Goal: Feedback & Contribution: Contribute content

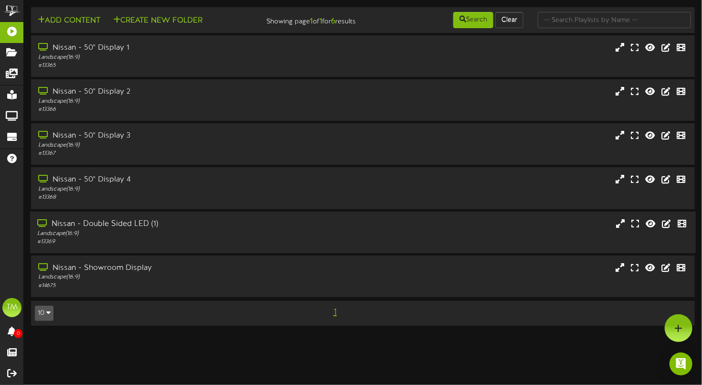
click at [126, 229] on div "Nissan - Double Sided LED (1)" at bounding box center [168, 223] width 263 height 11
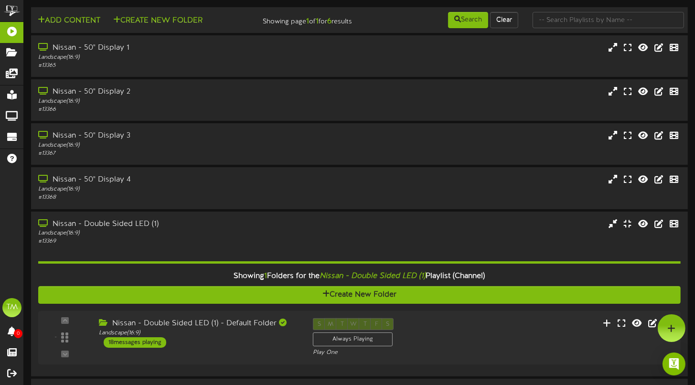
scroll to position [80, 0]
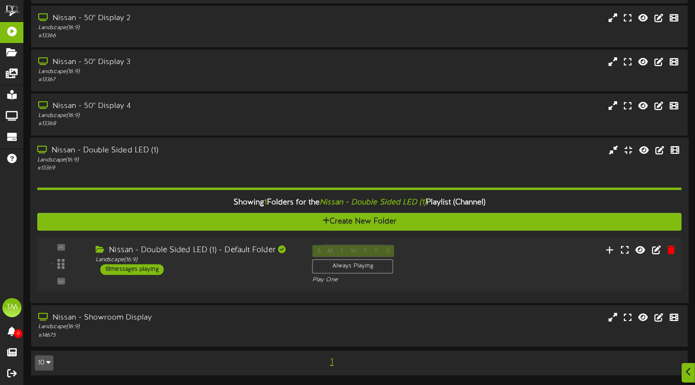
click at [147, 274] on div "18 messages playing" at bounding box center [132, 269] width 64 height 11
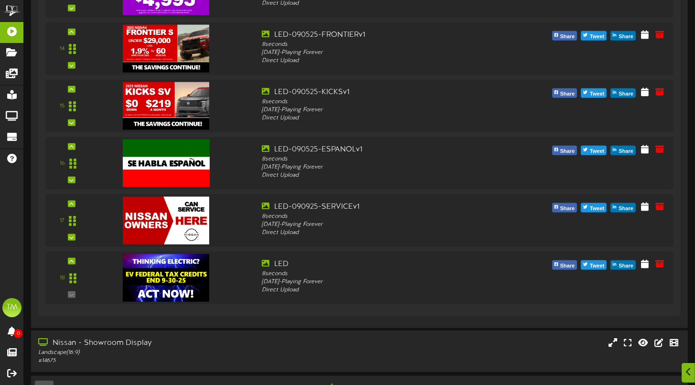
scroll to position [1171, 0]
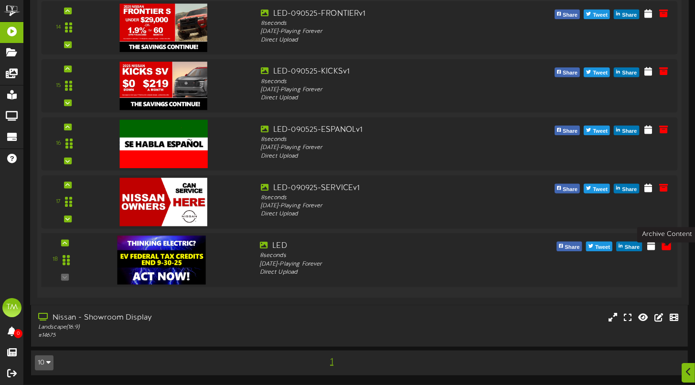
click at [665, 247] on icon at bounding box center [666, 245] width 11 height 11
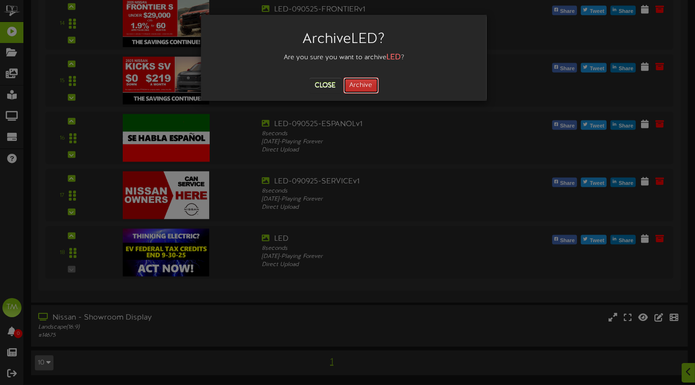
click at [367, 84] on button "Archive" at bounding box center [360, 85] width 35 height 16
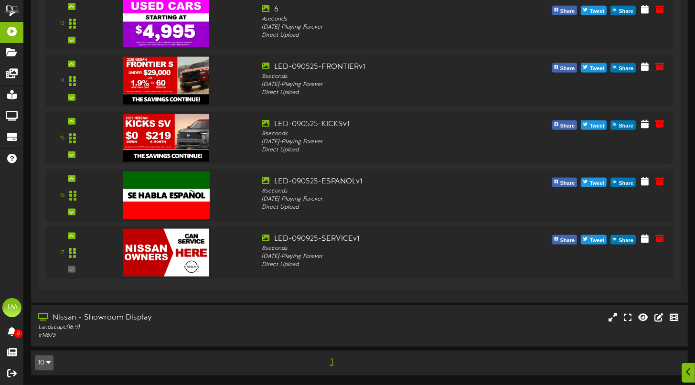
scroll to position [0, 0]
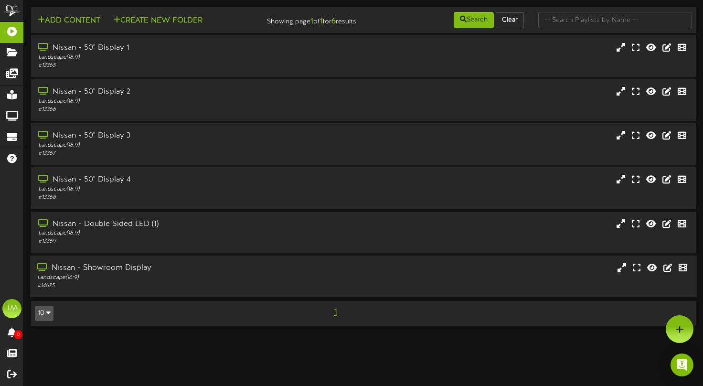
click at [87, 274] on div "Nissan - Showroom Display" at bounding box center [169, 268] width 264 height 11
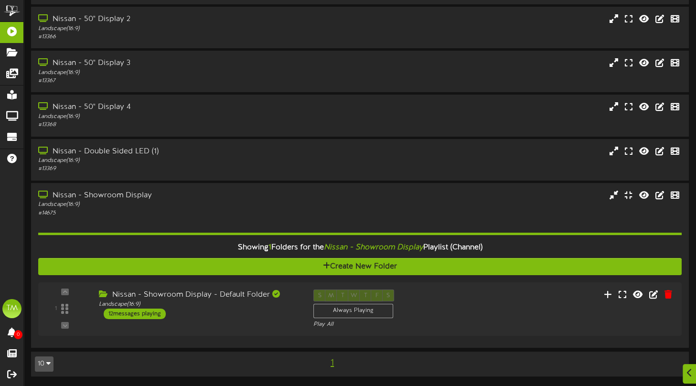
scroll to position [79, 0]
click at [150, 314] on div "12 messages playing" at bounding box center [131, 314] width 63 height 11
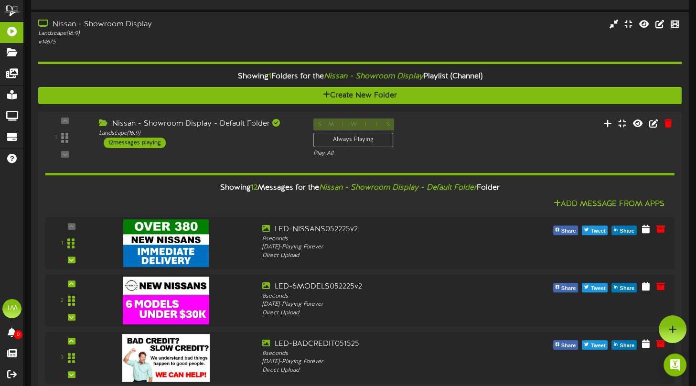
scroll to position [185, 0]
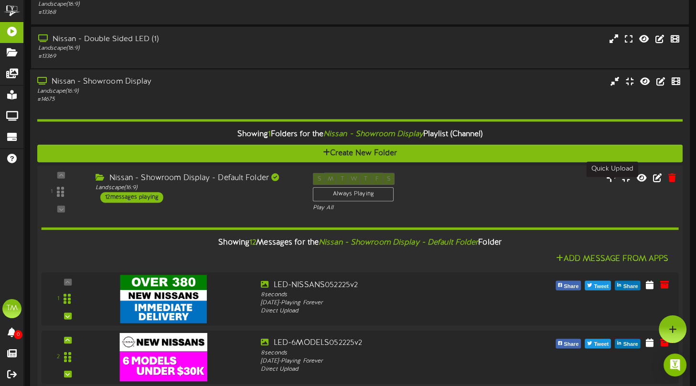
click at [609, 182] on icon at bounding box center [611, 177] width 10 height 11
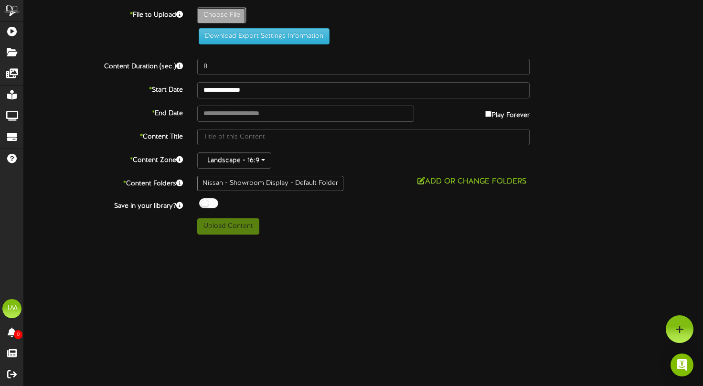
type input "**********"
type input "LED-100125-JDPOWERv1"
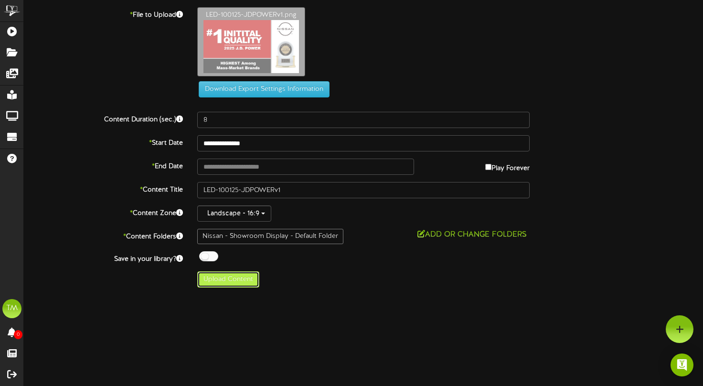
click at [229, 278] on button "Upload Content" at bounding box center [228, 279] width 62 height 16
type input "**********"
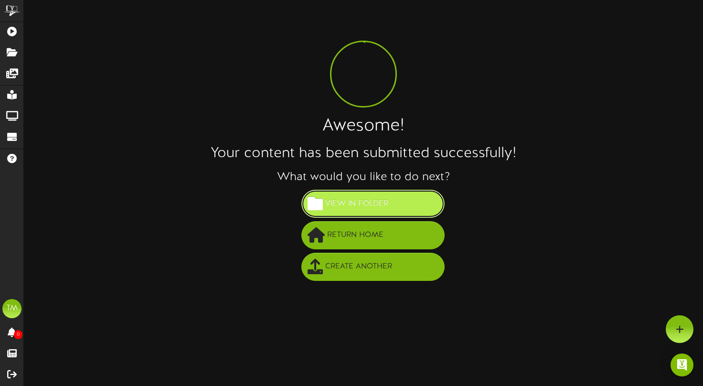
click at [387, 209] on span "View in Folder" at bounding box center [357, 204] width 68 height 16
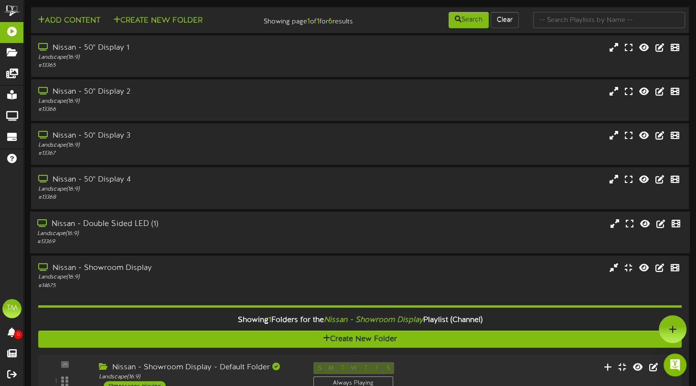
click at [111, 229] on div "Nissan - Double Sided LED (1)" at bounding box center [167, 223] width 260 height 11
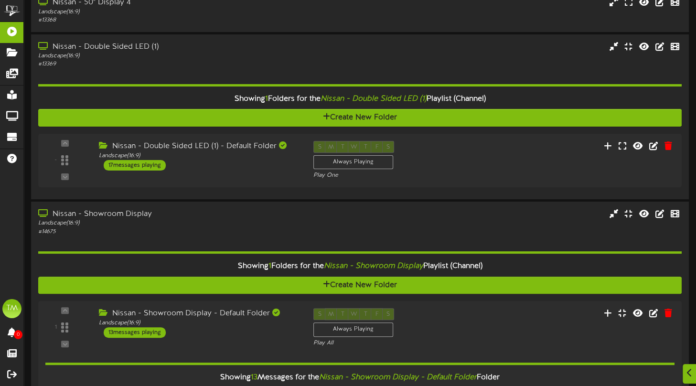
scroll to position [179, 0]
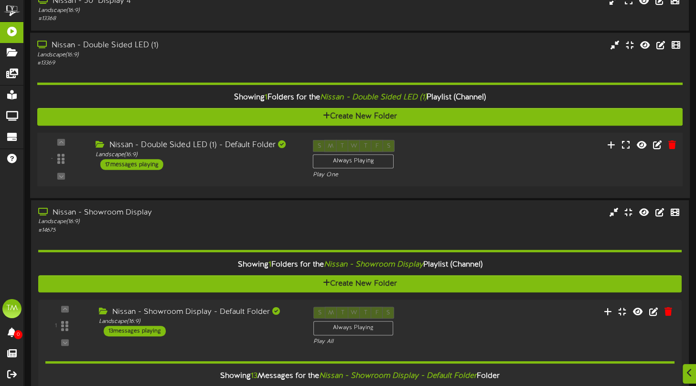
click at [130, 170] on div "17 messages playing" at bounding box center [131, 164] width 63 height 11
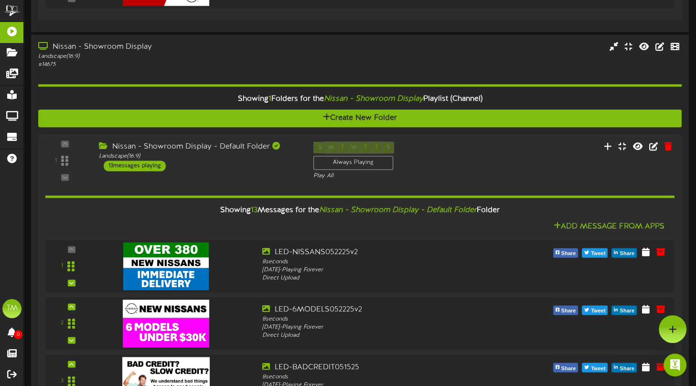
scroll to position [686, 0]
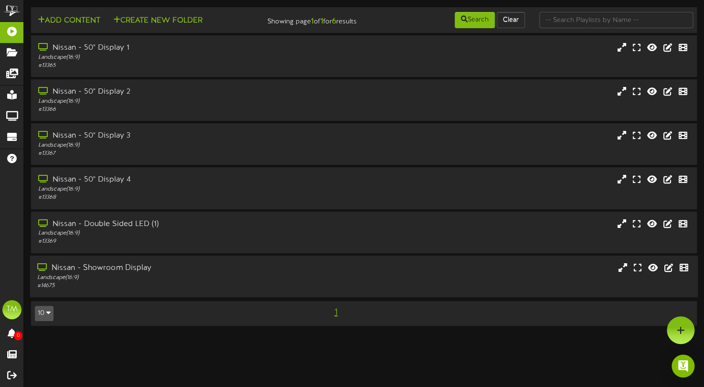
click at [121, 274] on div "Nissan - Showroom Display" at bounding box center [169, 268] width 264 height 11
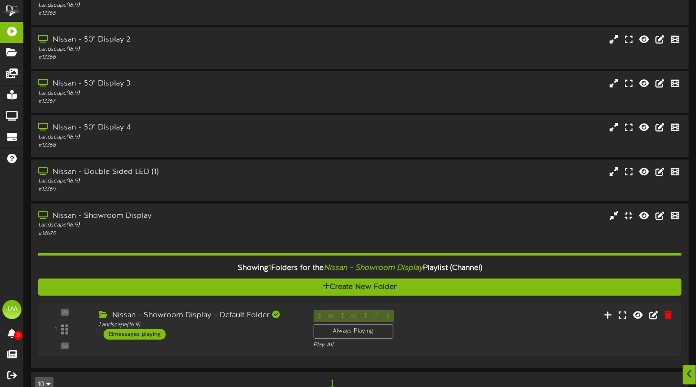
scroll to position [78, 0]
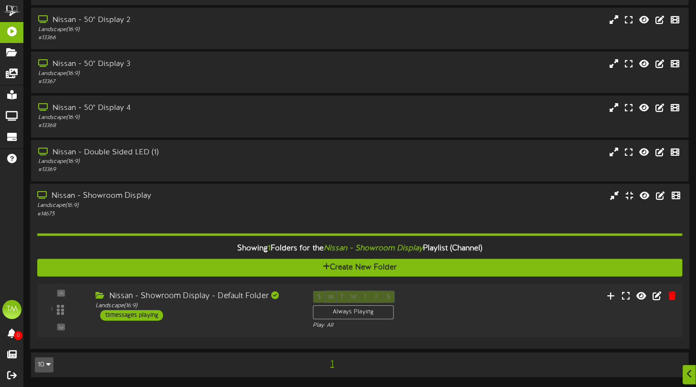
click at [134, 313] on div "13 messages playing" at bounding box center [131, 315] width 63 height 11
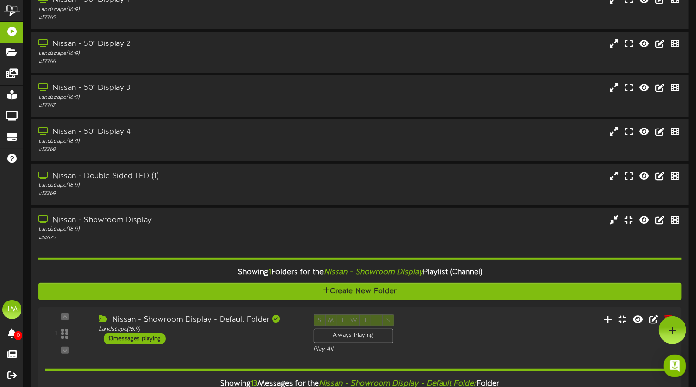
scroll to position [45, 0]
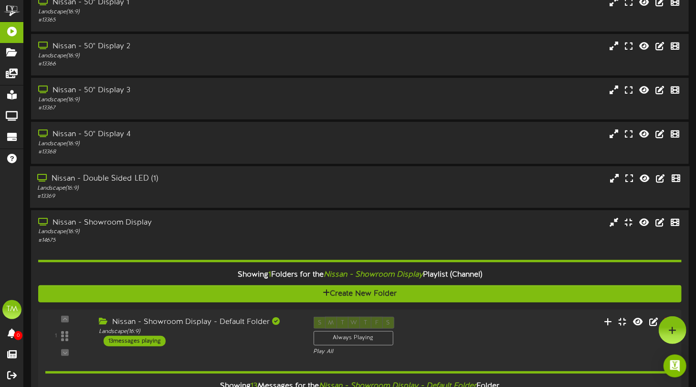
click at [139, 184] on div "Nissan - Double Sided LED (1)" at bounding box center [167, 178] width 261 height 11
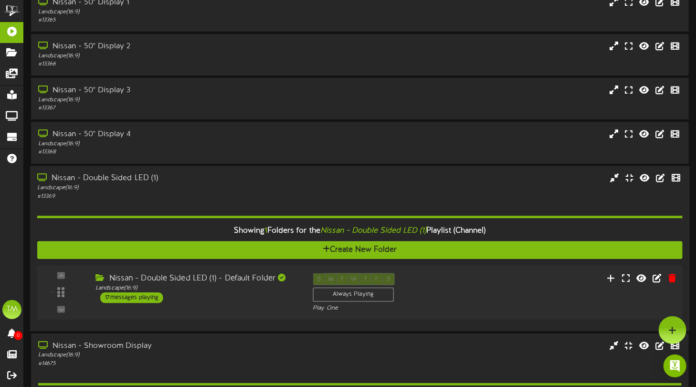
click at [137, 303] on div "17 messages playing" at bounding box center [131, 297] width 63 height 11
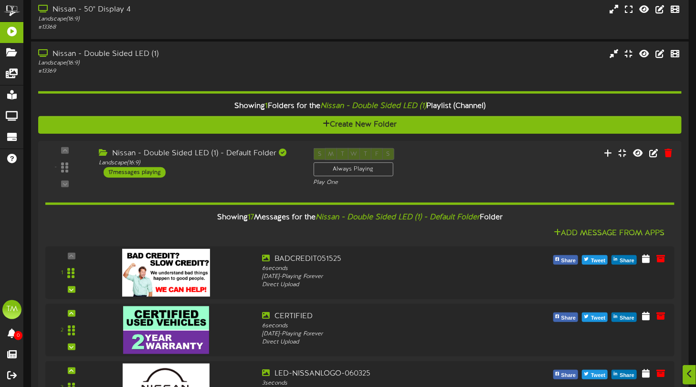
scroll to position [172, 0]
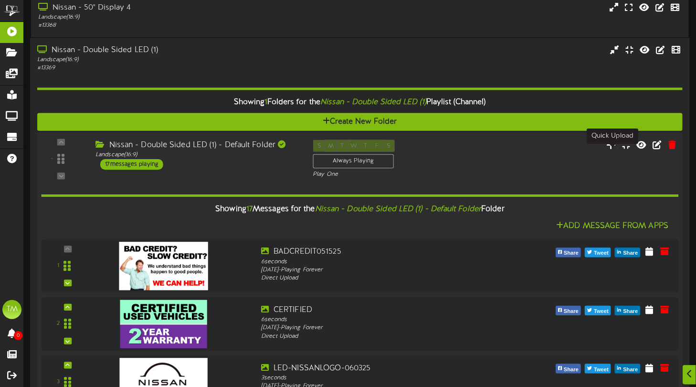
click at [611, 149] on icon at bounding box center [612, 144] width 10 height 11
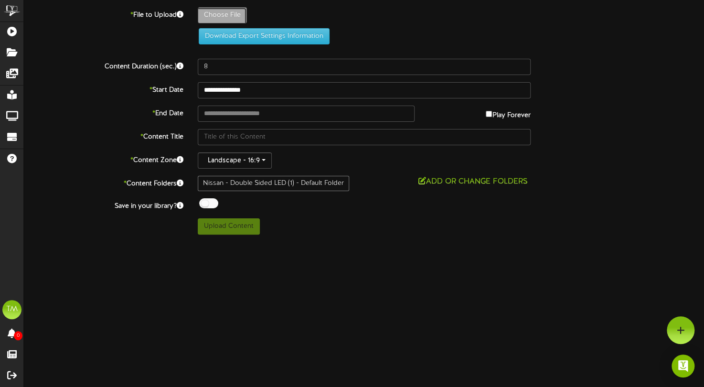
type input "**********"
type input "LED-100125-JDPOWERv1"
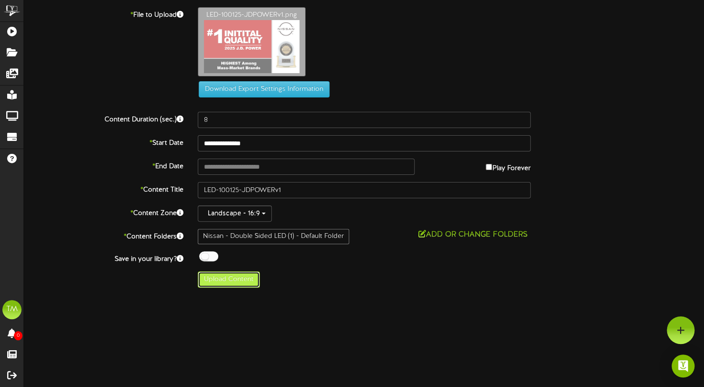
click at [237, 282] on button "Upload Content" at bounding box center [229, 279] width 62 height 16
type input "**********"
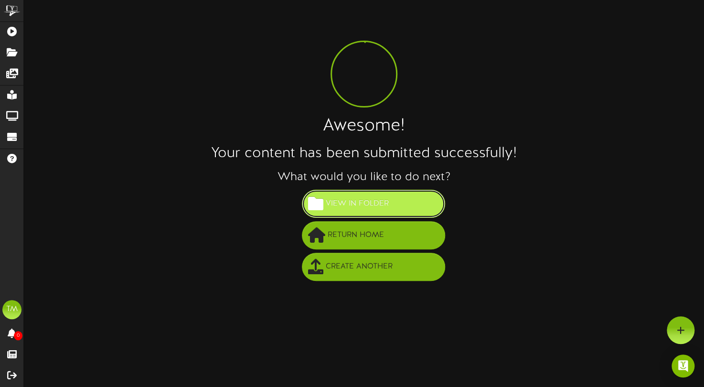
click at [365, 197] on span "View in Folder" at bounding box center [357, 204] width 68 height 16
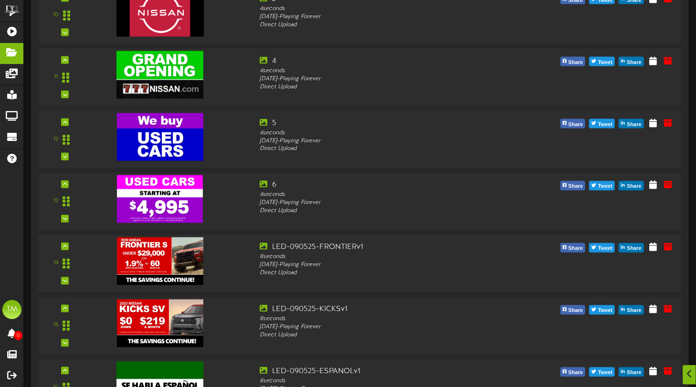
scroll to position [896, 0]
